Goal: Task Accomplishment & Management: Complete application form

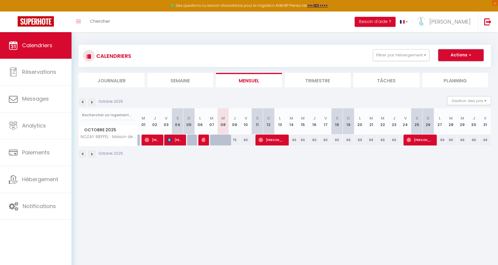
click at [450, 55] on button "Actions" at bounding box center [461, 55] width 45 height 12
click at [448, 68] on link "Nouvelle réservation" at bounding box center [455, 68] width 51 height 9
select select
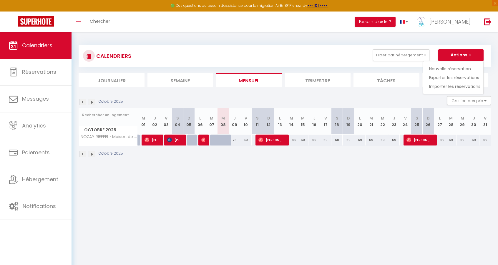
select select
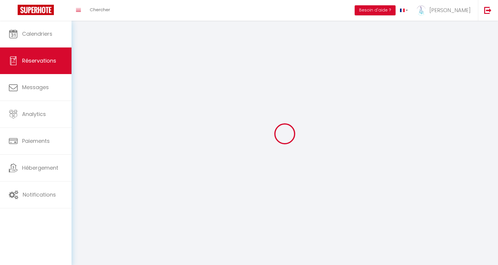
select select
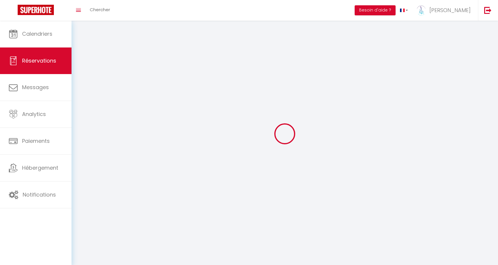
select select
checkbox input "false"
select select
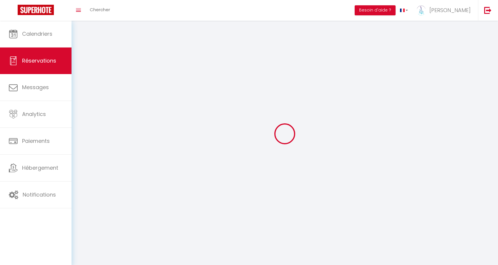
select select
checkbox input "false"
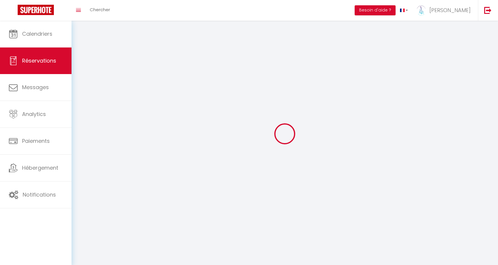
select select
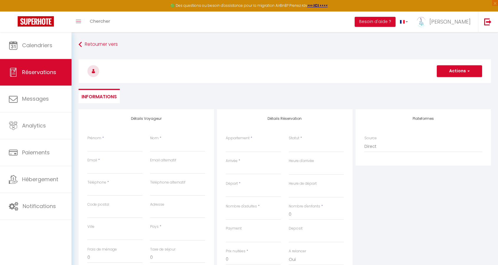
select select
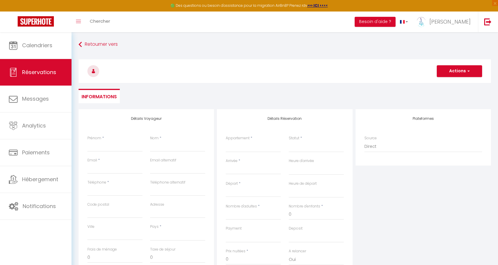
checkbox input "false"
select select
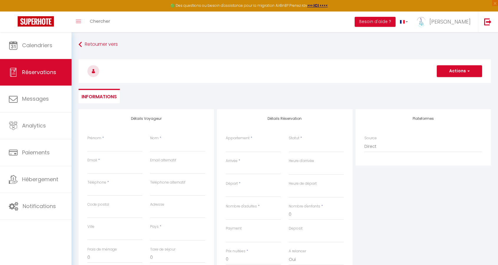
select select
checkbox input "false"
select select
click at [112, 150] on input "Prénom" at bounding box center [115, 146] width 55 height 11
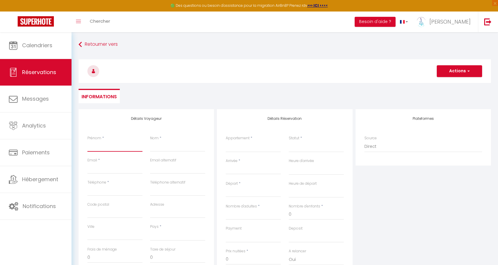
click at [114, 148] on input "Prénom" at bounding box center [115, 146] width 55 height 11
click at [175, 146] on input "Nom" at bounding box center [177, 146] width 55 height 11
type input "P"
select select
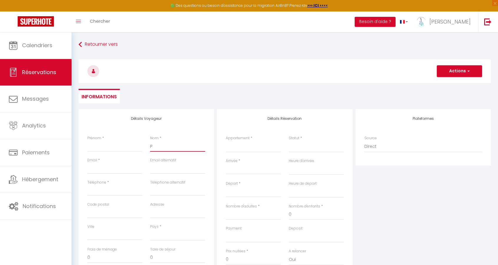
select select
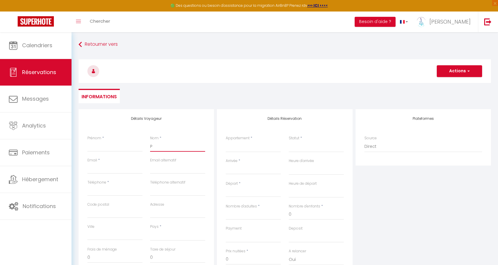
checkbox input "false"
type input "PE"
select select
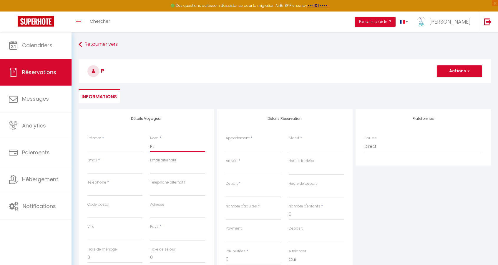
select select
checkbox input "false"
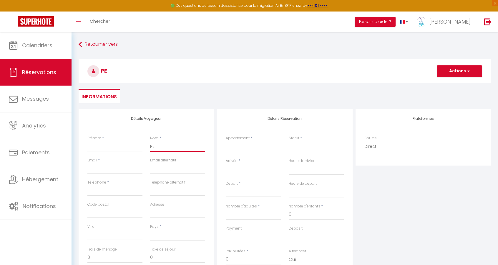
type input "PES"
select select
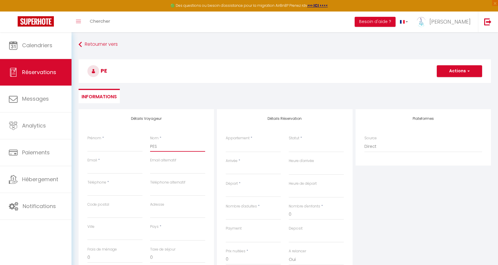
select select
checkbox input "false"
type input "PEST"
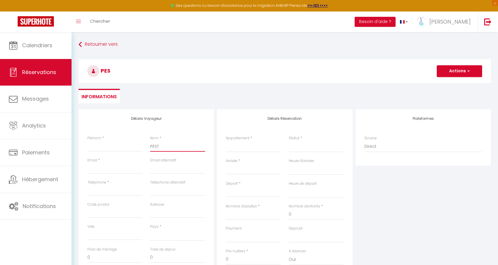
select select
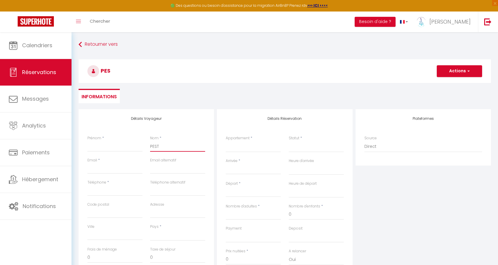
select select
checkbox input "false"
type input "PESTE"
select select
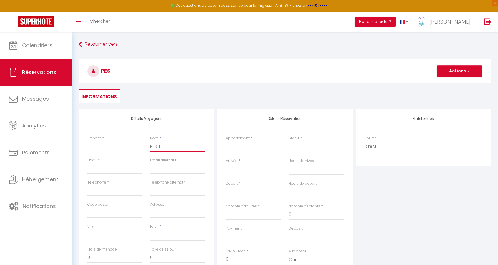
select select
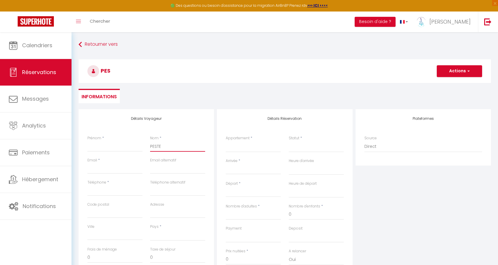
select select
checkbox input "false"
type input "PESTEL"
select select
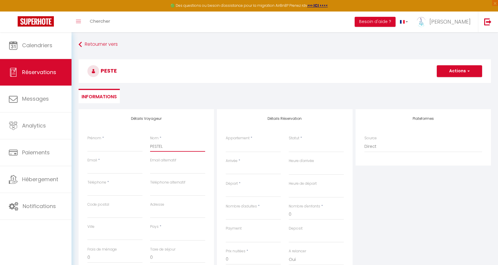
select select
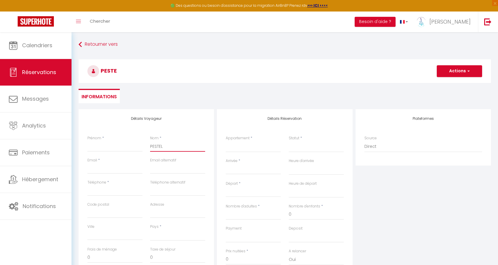
checkbox input "false"
type input "PESTEL"
click at [88, 146] on input "Prénom" at bounding box center [115, 146] width 55 height 11
paste input "[PERSON_NAME]"
type input "[PERSON_NAME]"
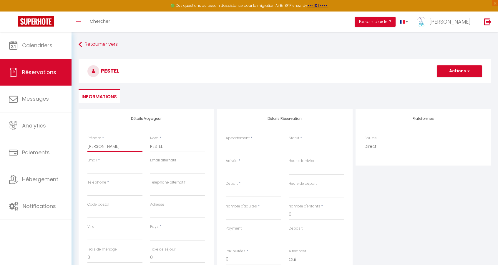
select select
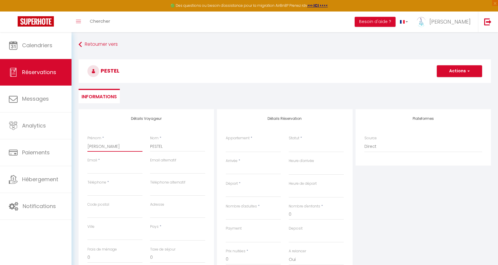
select select
checkbox input "false"
drag, startPoint x: 119, startPoint y: 147, endPoint x: 105, endPoint y: 148, distance: 14.2
click at [105, 148] on input "[PERSON_NAME]" at bounding box center [115, 146] width 55 height 11
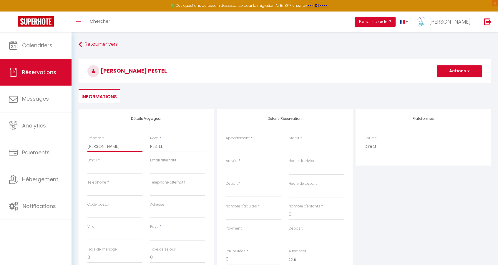
type input "[PERSON_NAME]"
select select
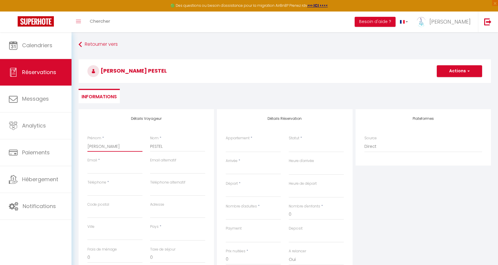
select select
checkbox input "false"
type input "[PERSON_NAME]"
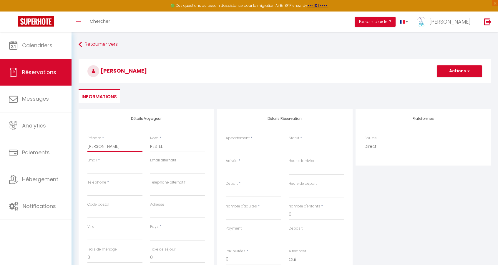
select select
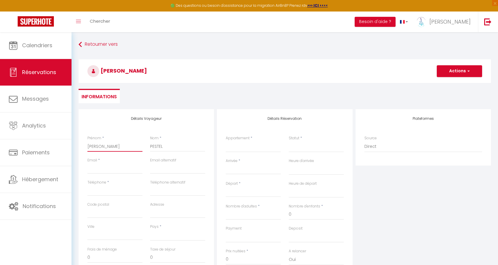
select select
checkbox input "false"
type input "[PERSON_NAME]"
select select
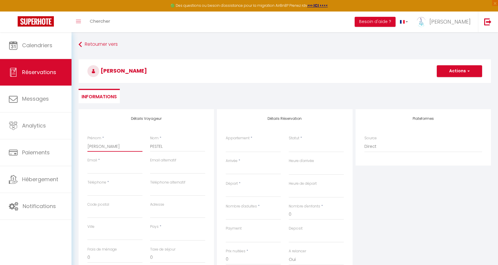
select select
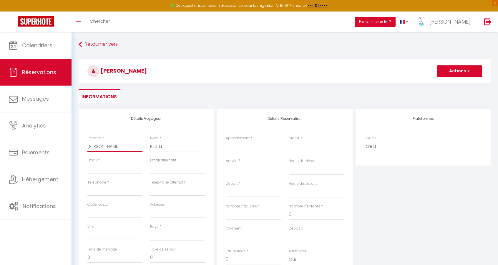
select select
checkbox input "false"
type input "[PERSON_NAME]"
click at [109, 169] on input "Email client" at bounding box center [115, 168] width 55 height 11
click at [173, 169] on input "email" at bounding box center [177, 168] width 55 height 11
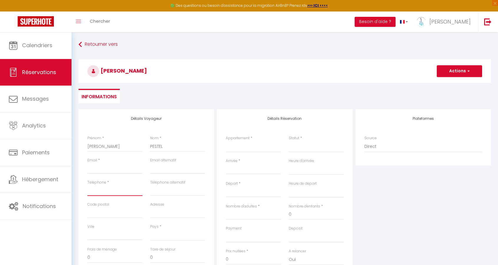
click at [119, 190] on input "Téléphone" at bounding box center [115, 190] width 55 height 11
type input "0"
select select
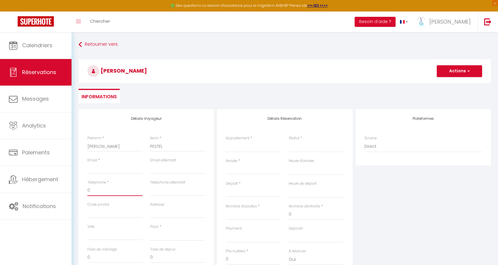
select select
checkbox input "false"
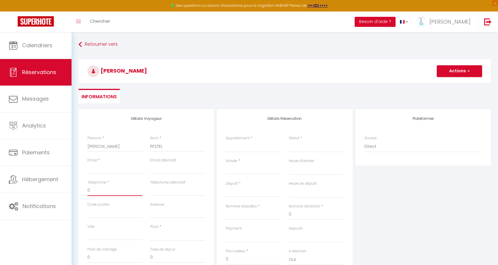
type input "07"
select select
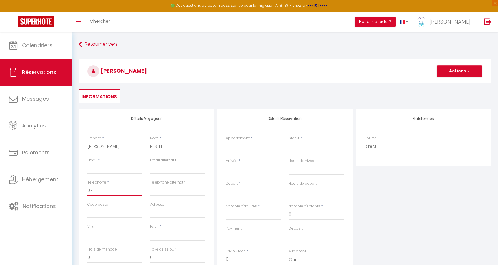
select select
checkbox input "false"
type input "077"
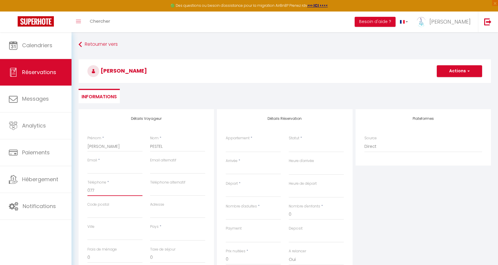
select select
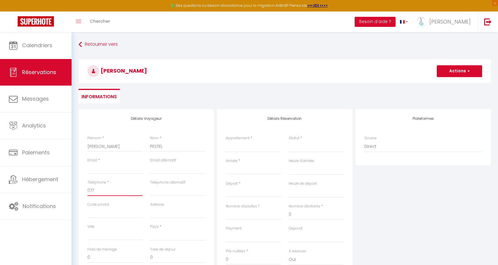
select select
checkbox input "false"
type input "0771"
select select
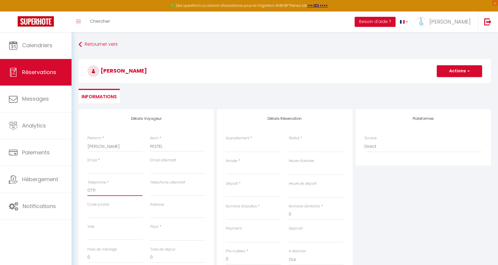
select select
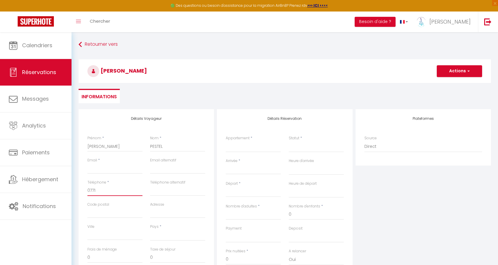
select select
checkbox input "false"
type input "07713"
select select
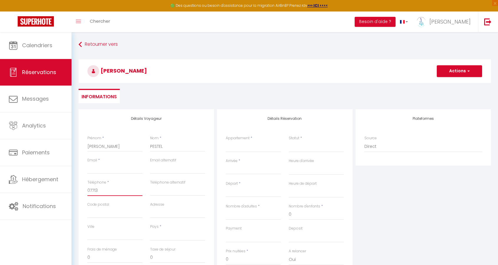
select select
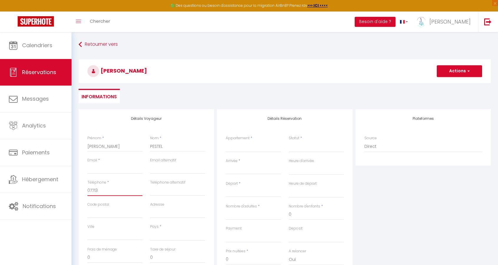
checkbox input "false"
type input "077137"
select select
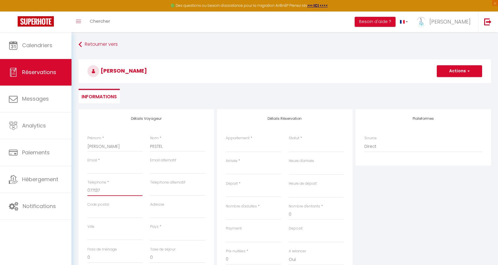
select select
checkbox input "false"
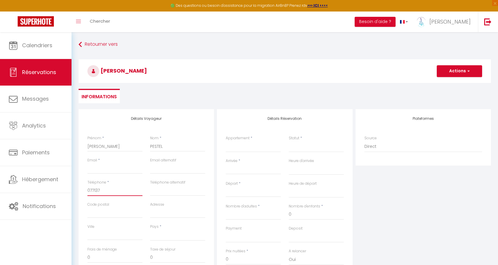
type input "0771371"
select select
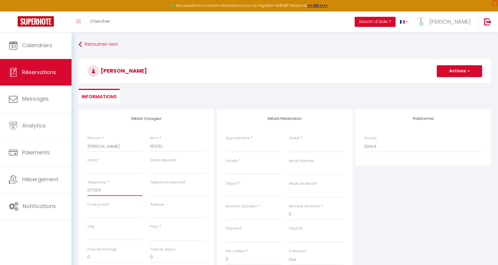
select select
checkbox input "false"
type input "07713716"
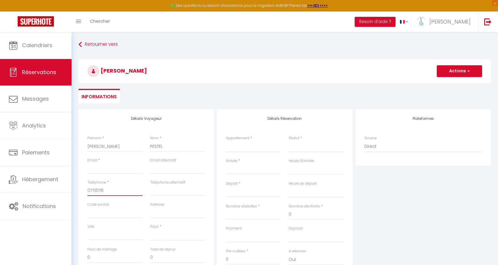
select select
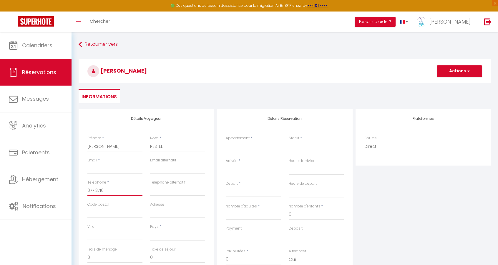
select select
checkbox input "false"
type input "077137165"
select select
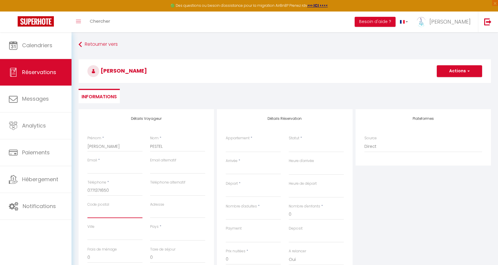
click at [131, 214] on input "Code postal" at bounding box center [115, 212] width 55 height 11
click at [166, 235] on select "[GEOGRAPHIC_DATA] [GEOGRAPHIC_DATA] [GEOGRAPHIC_DATA] [GEOGRAPHIC_DATA] [GEOGRA…" at bounding box center [177, 234] width 55 height 11
click at [150, 229] on select "[GEOGRAPHIC_DATA] [GEOGRAPHIC_DATA] [GEOGRAPHIC_DATA] [GEOGRAPHIC_DATA] [GEOGRA…" at bounding box center [177, 234] width 55 height 11
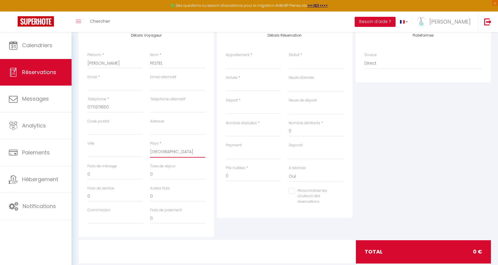
scroll to position [88, 0]
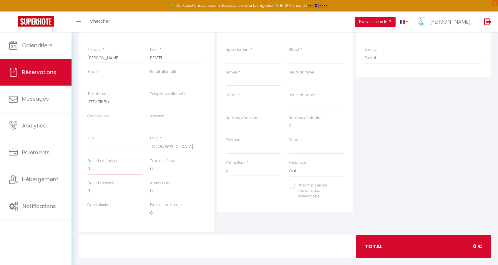
click at [111, 170] on input "0" at bounding box center [115, 169] width 55 height 11
drag, startPoint x: 93, startPoint y: 168, endPoint x: 83, endPoint y: 169, distance: 10.3
click at [83, 169] on div "Détails Voyageur Prénom * [PERSON_NAME] * PESTEL Email * Email alternatif Télép…" at bounding box center [147, 126] width 136 height 211
click at [174, 169] on input "0" at bounding box center [177, 169] width 55 height 11
click at [104, 191] on input "0" at bounding box center [115, 190] width 55 height 11
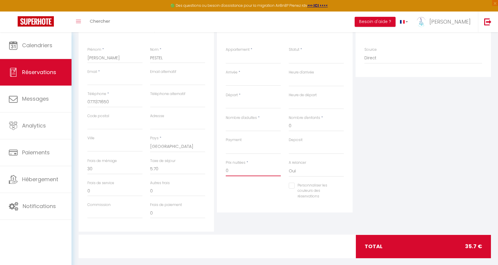
click at [252, 171] on input "0" at bounding box center [253, 170] width 55 height 11
click at [230, 197] on div "Personnaliser les couleurs des réservations #D7092E" at bounding box center [285, 193] width 126 height 23
click at [170, 189] on input "0" at bounding box center [177, 190] width 55 height 11
click at [240, 170] on input "129.60" at bounding box center [253, 170] width 55 height 11
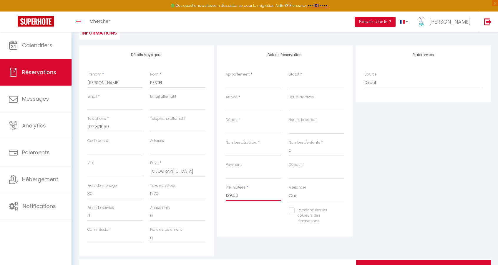
scroll to position [59, 0]
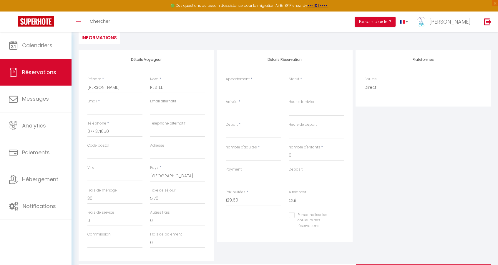
click at [241, 89] on select "NOZAY RIEFFEL · Maison de ville envoutante, expérience unique !" at bounding box center [253, 87] width 55 height 11
click at [226, 82] on select "NOZAY RIEFFEL · Maison de ville envoutante, expérience unique !" at bounding box center [253, 87] width 55 height 11
click at [243, 112] on input "Arrivée" at bounding box center [253, 111] width 55 height 8
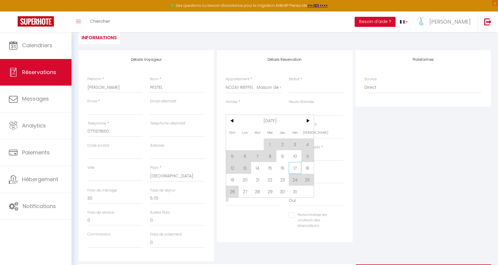
click at [295, 168] on span "17" at bounding box center [295, 168] width 13 height 12
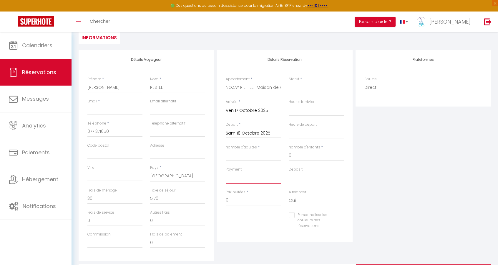
click at [230, 180] on select "OK KO" at bounding box center [253, 177] width 55 height 11
click at [256, 133] on input "Sam 18 Octobre 2025" at bounding box center [253, 133] width 55 height 8
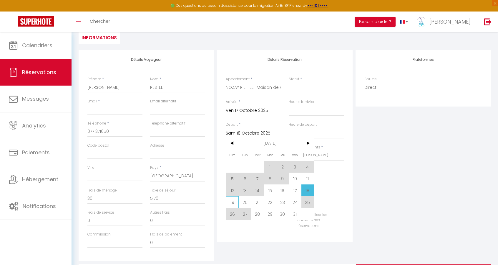
click at [230, 205] on span "19" at bounding box center [232, 202] width 13 height 12
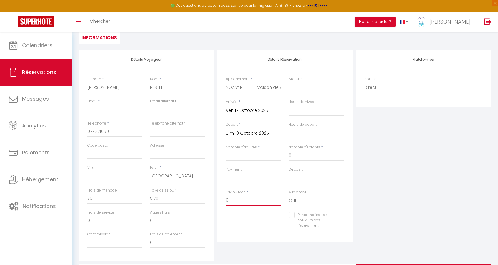
click at [232, 204] on input "0" at bounding box center [253, 200] width 55 height 11
click at [305, 111] on select "00:00 00:30 01:00 01:30 02:00 02:30 03:00 03:30 04:00 04:30 05:00 05:30 06:00 0…" at bounding box center [316, 110] width 55 height 11
click at [289, 105] on select "00:00 00:30 01:00 01:30 02:00 02:30 03:00 03:30 04:00 04:30 05:00 05:30 06:00 0…" at bounding box center [316, 110] width 55 height 11
click at [299, 131] on select "00:00 00:30 01:00 01:30 02:00 02:30 03:00 03:30 04:00 04:30 05:00 05:30 06:00 0…" at bounding box center [316, 132] width 55 height 11
click at [289, 127] on select "00:00 00:30 01:00 01:30 02:00 02:30 03:00 03:30 04:00 04:30 05:00 05:30 06:00 0…" at bounding box center [316, 132] width 55 height 11
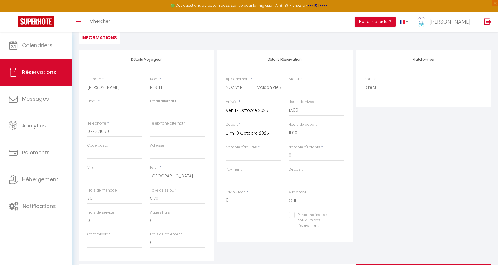
click at [300, 90] on select "Confirmé Non Confirmé [PERSON_NAME] par le voyageur No Show Request" at bounding box center [316, 87] width 55 height 11
click at [289, 82] on select "Confirmé Non Confirmé [PERSON_NAME] par le voyageur No Show Request" at bounding box center [316, 87] width 55 height 11
click at [250, 155] on input "Nombre d'adultes" at bounding box center [253, 155] width 55 height 11
click at [300, 176] on select "OK KO" at bounding box center [316, 177] width 55 height 11
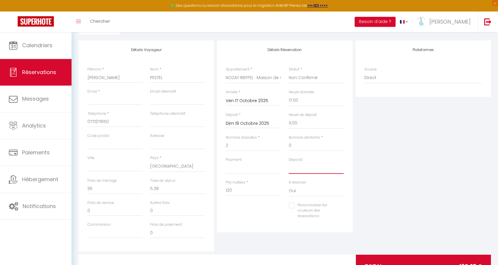
scroll to position [88, 0]
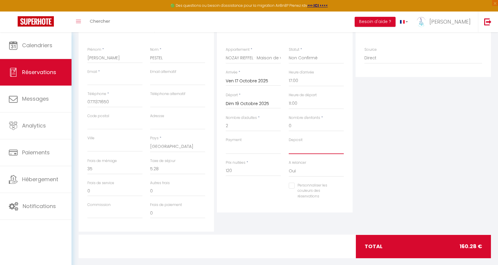
click at [305, 149] on select "OK KO" at bounding box center [316, 148] width 55 height 11
click at [289, 143] on select "OK KO" at bounding box center [316, 148] width 55 height 11
click at [254, 153] on select "OK KO" at bounding box center [253, 148] width 55 height 11
click at [226, 143] on select "OK KO" at bounding box center [253, 148] width 55 height 11
click at [250, 184] on div "Personnaliser les couleurs des réservations #D7092E" at bounding box center [285, 193] width 126 height 23
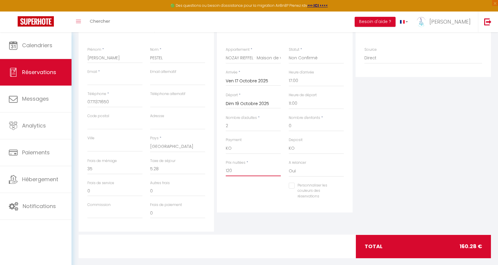
drag, startPoint x: 240, startPoint y: 170, endPoint x: 224, endPoint y: 171, distance: 15.7
click at [224, 171] on div "Prix nuitées * 120" at bounding box center [253, 171] width 63 height 23
click at [245, 191] on div at bounding box center [253, 191] width 63 height 0
drag, startPoint x: 159, startPoint y: 168, endPoint x: 148, endPoint y: 166, distance: 11.0
click at [148, 166] on div "Taxe de séjour 0" at bounding box center [177, 169] width 63 height 22
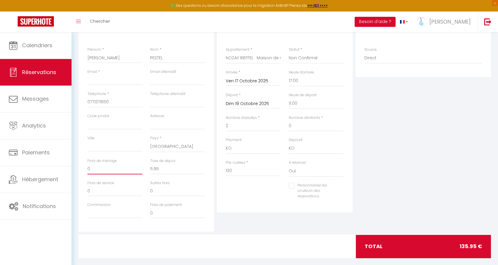
drag, startPoint x: 103, startPoint y: 171, endPoint x: 75, endPoint y: 171, distance: 27.7
click at [75, 171] on div "Détails Voyageur Prénom * [PERSON_NAME] * PESTEL Email * Email alternatif Télép…" at bounding box center [285, 143] width 420 height 245
click at [250, 192] on div "Personnaliser les couleurs des réservations #D7092E" at bounding box center [285, 193] width 126 height 23
click at [236, 169] on input "130" at bounding box center [253, 170] width 55 height 11
drag, startPoint x: 236, startPoint y: 169, endPoint x: 220, endPoint y: 170, distance: 15.9
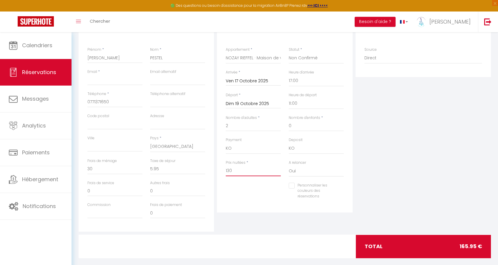
click at [220, 170] on div "Détails Réservation Appartement * NOZAY RIEFFEL · Maison de ville envoutante, e…" at bounding box center [285, 116] width 136 height 191
click at [243, 187] on div "Personnaliser les couleurs des réservations #D7092E" at bounding box center [285, 193] width 126 height 23
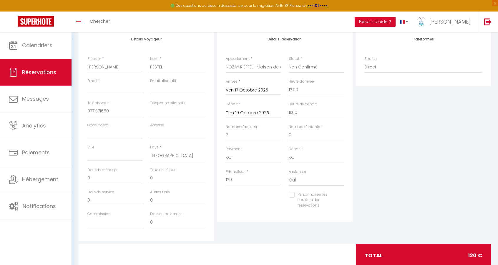
scroll to position [29, 0]
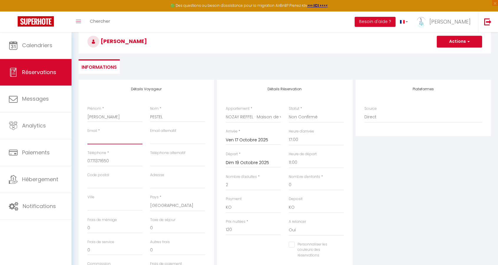
click at [118, 136] on input "Email client" at bounding box center [115, 138] width 55 height 11
click at [163, 141] on input "email" at bounding box center [177, 138] width 55 height 11
click at [403, 186] on div "Plateformes Source Direct [DOMAIN_NAME] [DOMAIN_NAME] Chalet montagne Expedia G…" at bounding box center [423, 185] width 138 height 211
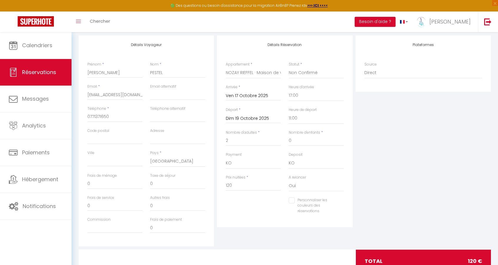
scroll to position [88, 0]
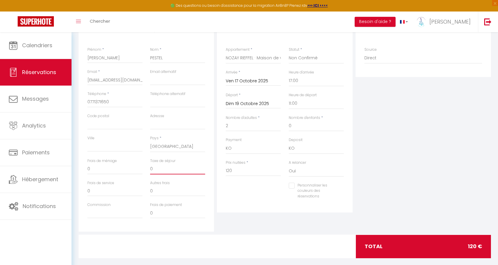
click at [157, 168] on input "0" at bounding box center [177, 169] width 55 height 11
click at [140, 168] on div "Frais de ménage 0 Taxe de séjour 0" at bounding box center [147, 169] width 126 height 22
click at [113, 169] on input "0" at bounding box center [115, 169] width 55 height 11
drag, startPoint x: 93, startPoint y: 169, endPoint x: 81, endPoint y: 171, distance: 11.3
click at [82, 171] on div "Détails Voyageur Prénom * [PERSON_NAME] * PESTEL Email * [EMAIL_ADDRESS][DOMAIN…" at bounding box center [147, 126] width 136 height 211
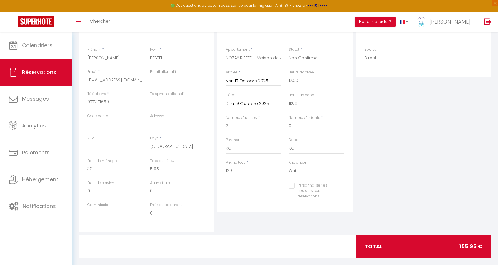
click at [392, 159] on div "Plateformes Source Direct [DOMAIN_NAME] [DOMAIN_NAME] Chalet montagne Expedia G…" at bounding box center [423, 126] width 138 height 211
drag, startPoint x: 227, startPoint y: 171, endPoint x: 233, endPoint y: 171, distance: 6.2
click at [233, 171] on input "120" at bounding box center [253, 170] width 55 height 11
click at [371, 158] on div "Plateformes Source Direct [DOMAIN_NAME] [DOMAIN_NAME] Chalet montagne Expedia G…" at bounding box center [423, 126] width 138 height 211
drag, startPoint x: 237, startPoint y: 171, endPoint x: 224, endPoint y: 169, distance: 13.1
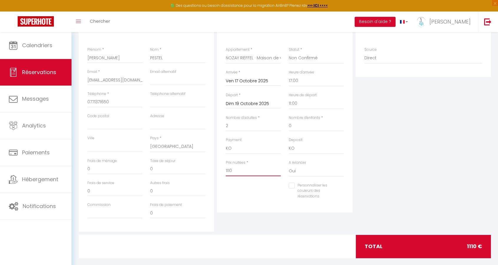
click at [223, 171] on div "Prix nuitées * 1110" at bounding box center [253, 171] width 63 height 23
click at [427, 174] on div "Plateformes Source Direct [DOMAIN_NAME] [DOMAIN_NAME] Chalet montagne Expedia G…" at bounding box center [423, 126] width 138 height 211
drag, startPoint x: 158, startPoint y: 169, endPoint x: 145, endPoint y: 170, distance: 12.7
click at [145, 170] on div "Frais de ménage 0 Taxe de séjour 0" at bounding box center [147, 169] width 126 height 22
drag, startPoint x: 232, startPoint y: 172, endPoint x: 225, endPoint y: 173, distance: 6.8
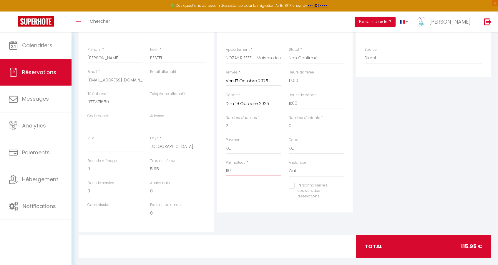
click at [225, 173] on div "Prix nuitées * 110" at bounding box center [253, 171] width 63 height 23
drag, startPoint x: 97, startPoint y: 172, endPoint x: 78, endPoint y: 173, distance: 19.2
click at [78, 173] on div "Détails Voyageur Prénom * [PERSON_NAME] * PESTEL Email * [EMAIL_ADDRESS][DOMAIN…" at bounding box center [146, 126] width 138 height 211
drag, startPoint x: 235, startPoint y: 171, endPoint x: 222, endPoint y: 171, distance: 12.4
click at [222, 171] on div "Prix nuitées * 110" at bounding box center [253, 171] width 63 height 23
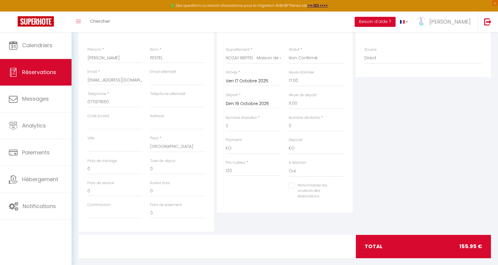
click at [269, 197] on div "Personnaliser les couleurs des réservations #D7092E" at bounding box center [285, 193] width 126 height 23
click at [153, 172] on input "0" at bounding box center [177, 169] width 55 height 11
click at [151, 167] on input "0" at bounding box center [177, 169] width 55 height 11
drag, startPoint x: 114, startPoint y: 173, endPoint x: 102, endPoint y: 171, distance: 12.5
click at [114, 173] on input "0" at bounding box center [115, 169] width 55 height 11
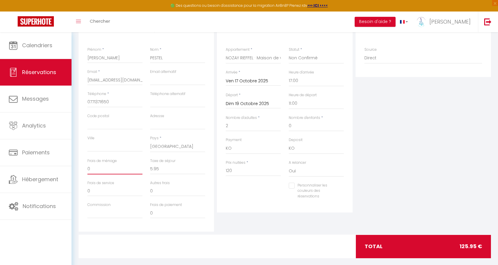
click at [79, 171] on div "Détails Voyageur Prénom * [PERSON_NAME] * PESTEL Email * [EMAIL_ADDRESS][DOMAIN…" at bounding box center [147, 126] width 136 height 211
click at [240, 225] on div "Détails Réservation Appartement * NOZAY RIEFFEL · Maison de ville envoutante, e…" at bounding box center [285, 126] width 138 height 211
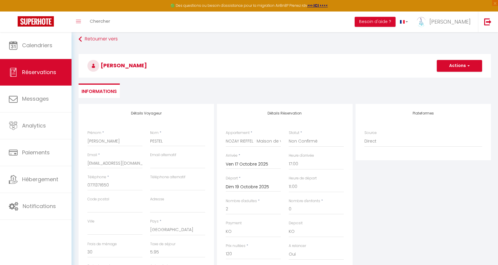
scroll to position [0, 0]
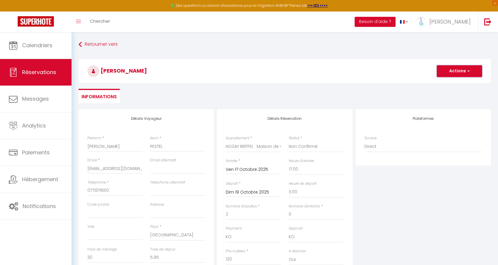
click at [462, 74] on button "Actions" at bounding box center [459, 71] width 45 height 12
click at [456, 84] on link "Enregistrer" at bounding box center [454, 84] width 47 height 8
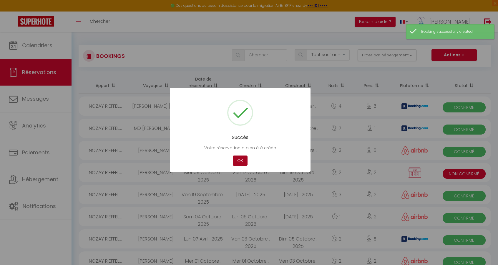
click at [241, 160] on button "OK" at bounding box center [240, 160] width 15 height 10
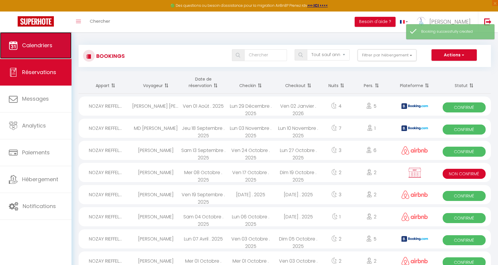
click at [28, 42] on span "Calendriers" at bounding box center [37, 45] width 30 height 7
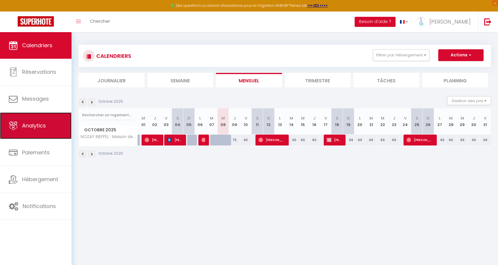
click at [42, 124] on span "Analytics" at bounding box center [34, 125] width 24 height 7
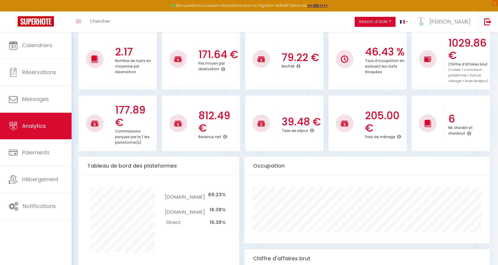
scroll to position [88, 0]
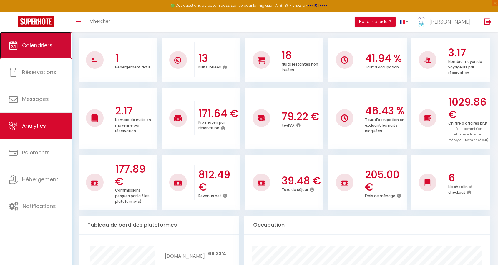
click at [31, 49] on link "Calendriers" at bounding box center [36, 45] width 72 height 27
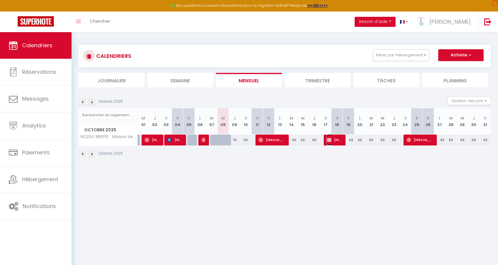
click at [338, 141] on span "[PERSON_NAME]" at bounding box center [334, 139] width 15 height 11
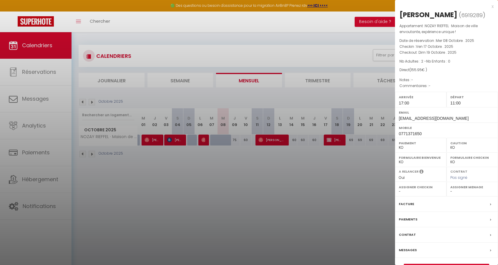
click at [464, 189] on select "- [PERSON_NAME] [PERSON_NAME]" at bounding box center [473, 191] width 44 height 5
click at [451, 189] on select "- [PERSON_NAME] [PERSON_NAME]" at bounding box center [473, 191] width 44 height 5
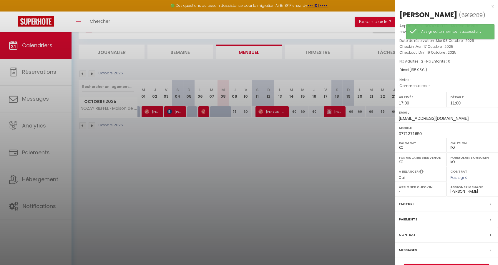
scroll to position [32, 0]
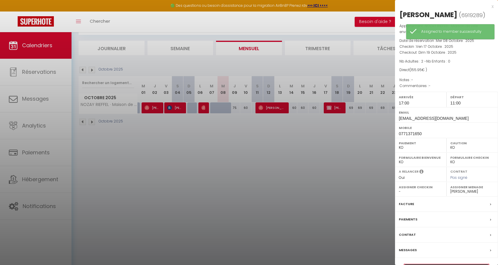
click at [465, 264] on link "Détails de la réservation" at bounding box center [447, 268] width 85 height 8
